Goal: Find contact information: Find contact information

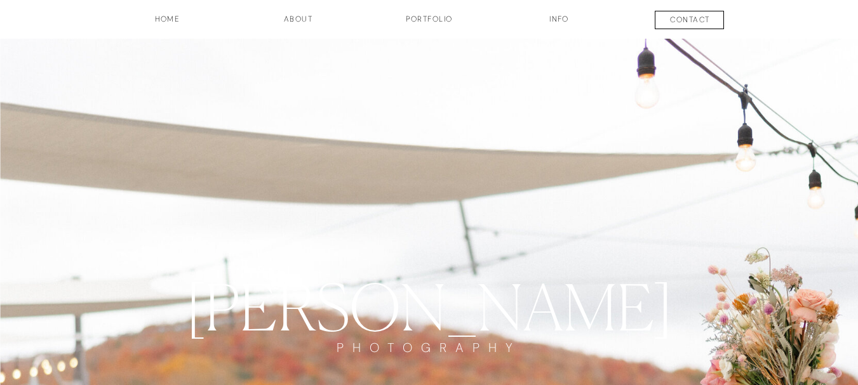
drag, startPoint x: 608, startPoint y: 171, endPoint x: 626, endPoint y: 189, distance: 24.7
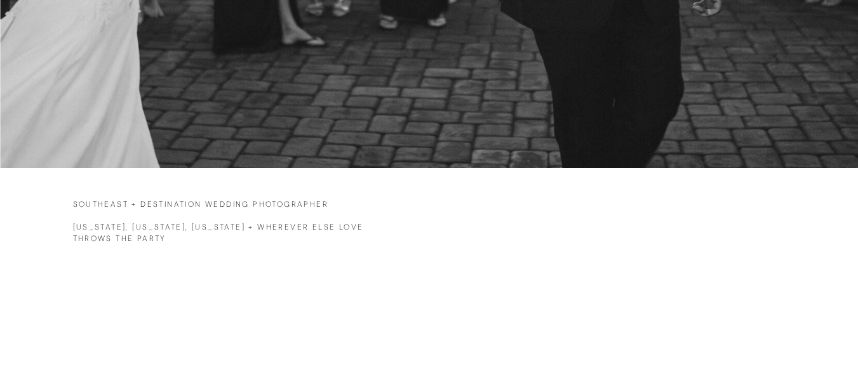
scroll to position [825, 0]
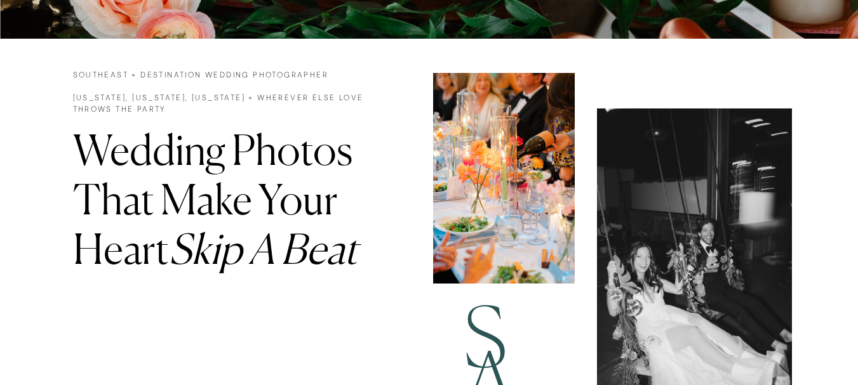
drag, startPoint x: 493, startPoint y: 209, endPoint x: 653, endPoint y: 188, distance: 160.7
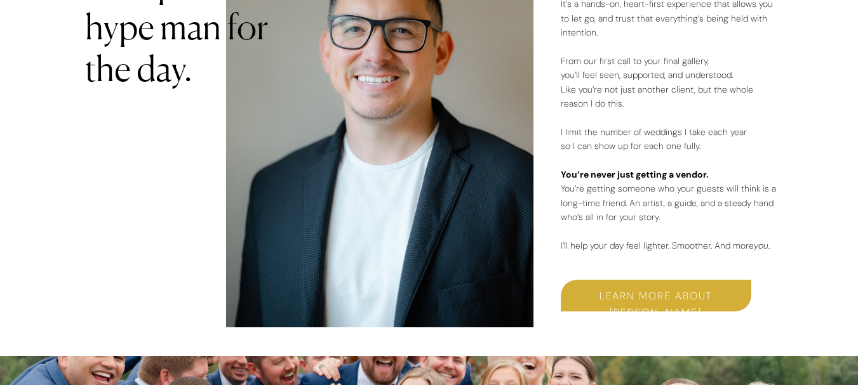
scroll to position [2032, 0]
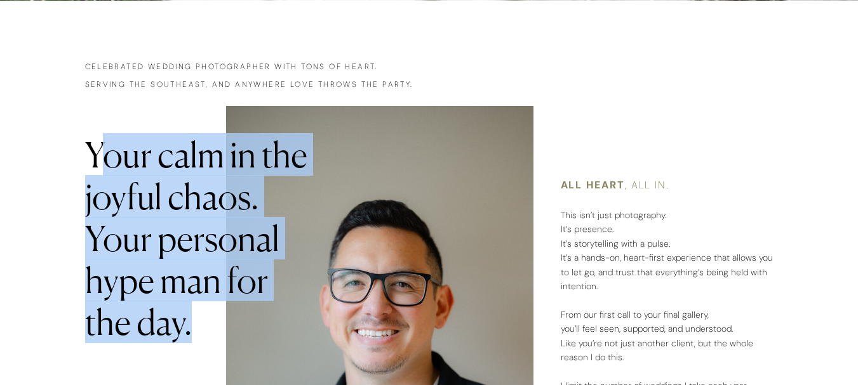
drag, startPoint x: 108, startPoint y: 163, endPoint x: 265, endPoint y: 295, distance: 205.0
click at [288, 321] on h2 "Your calm in the joyful chaos. Your personal hype man for the day." at bounding box center [199, 237] width 229 height 206
click at [253, 279] on h2 "Your calm in the joyful chaos. Your personal hype man for the day." at bounding box center [199, 237] width 229 height 206
drag, startPoint x: 193, startPoint y: 323, endPoint x: 39, endPoint y: 158, distance: 225.1
click at [39, 158] on div "contact INFO Portfolio about HOME Wedding Photos That Make Your Heart Skip A Be…" at bounding box center [429, 222] width 858 height 4509
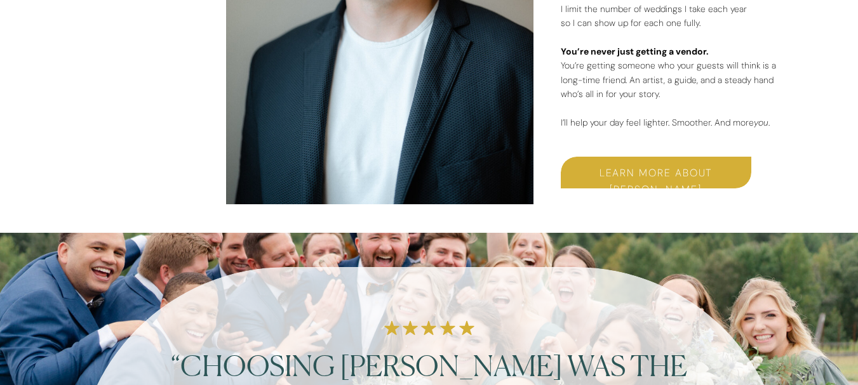
scroll to position [2155, 0]
